Goal: Transaction & Acquisition: Book appointment/travel/reservation

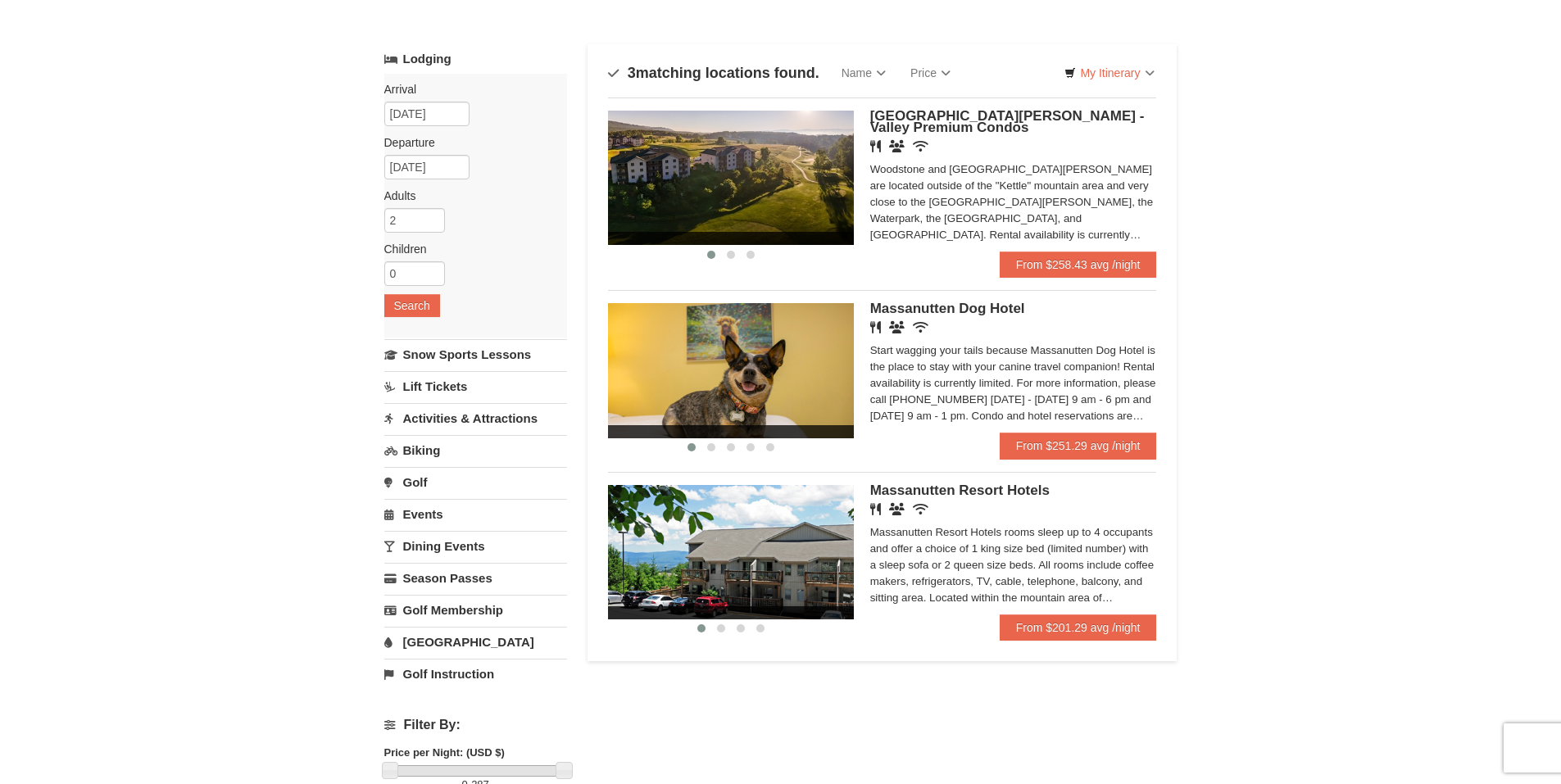
scroll to position [164, 0]
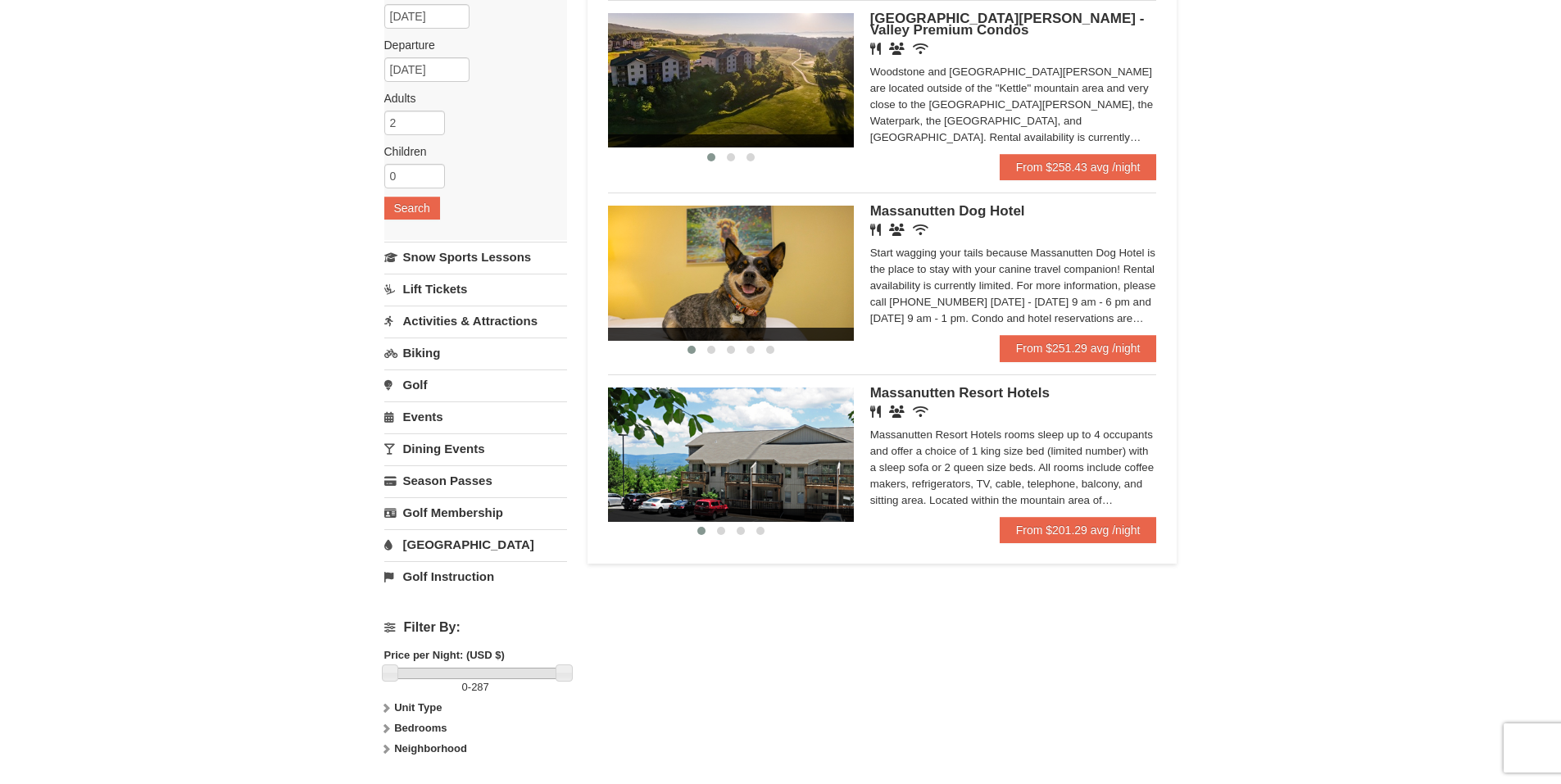
click at [998, 443] on div "Massanutten Resort Hotels rooms sleep up to 4 occupants and offer a choice of 1…" at bounding box center [1013, 467] width 286 height 81
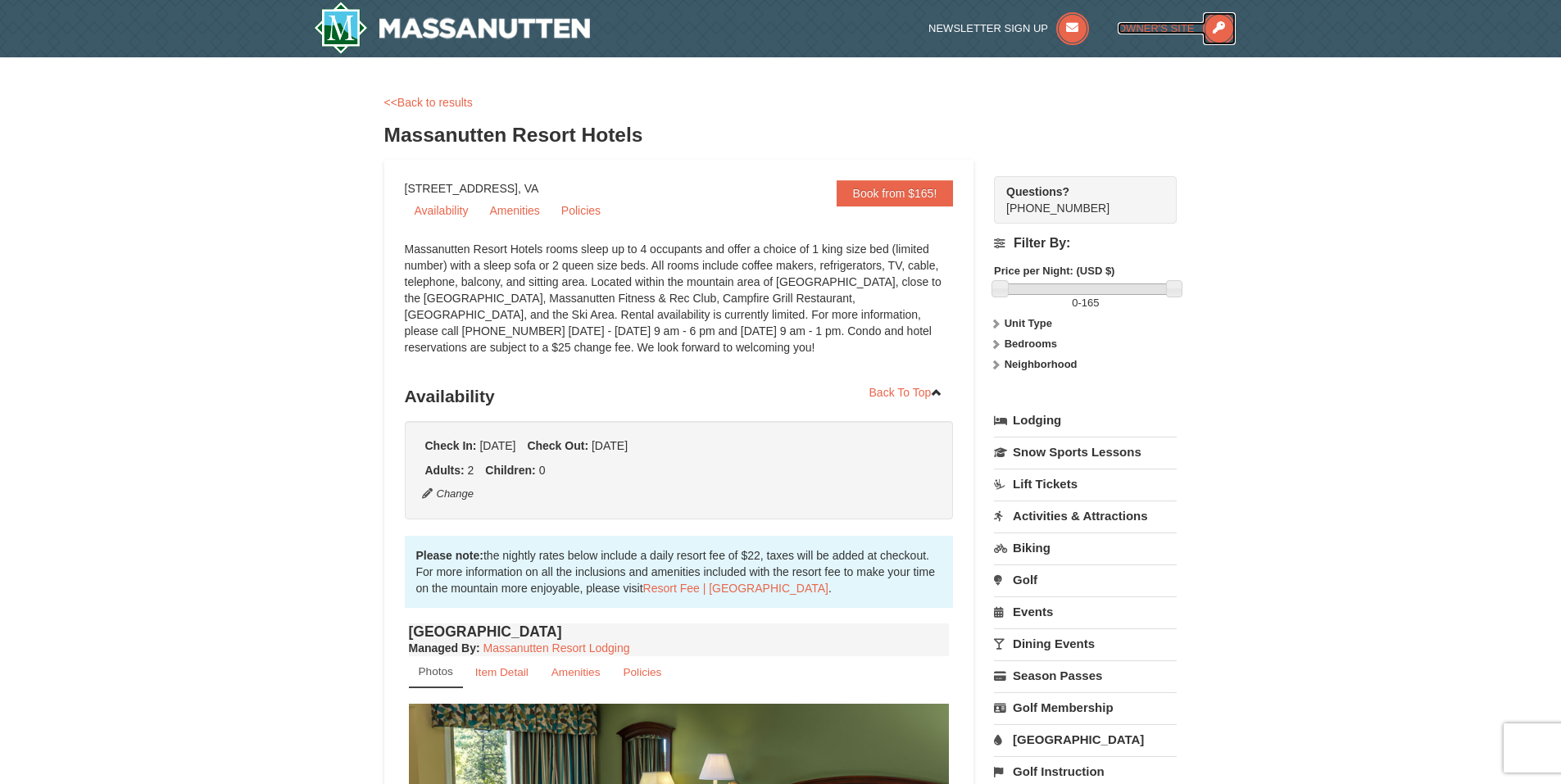
click at [1151, 30] on span "Owner's Site" at bounding box center [1155, 28] width 77 height 12
